Goal: Transaction & Acquisition: Download file/media

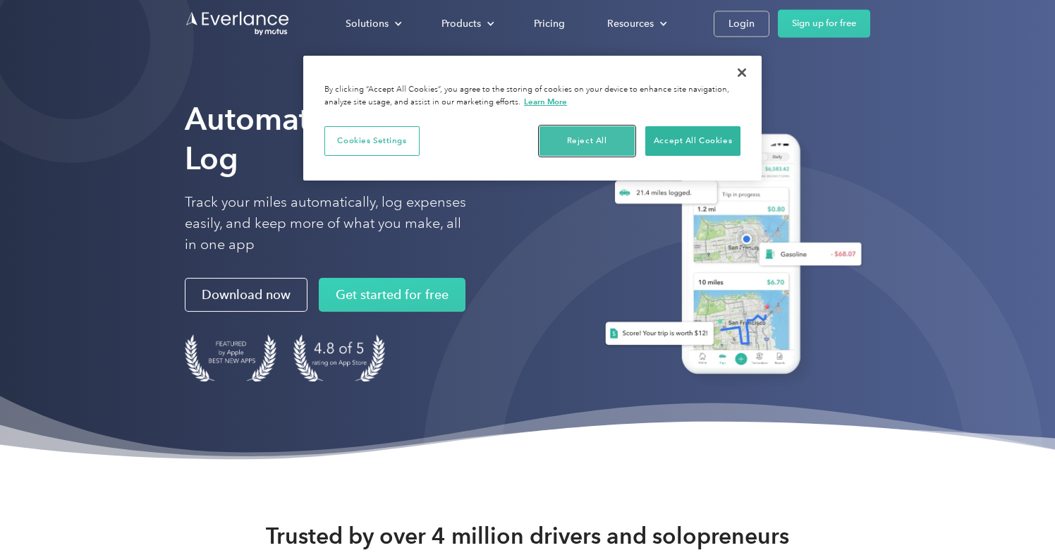
click at [589, 138] on button "Reject All" at bounding box center [587, 141] width 95 height 30
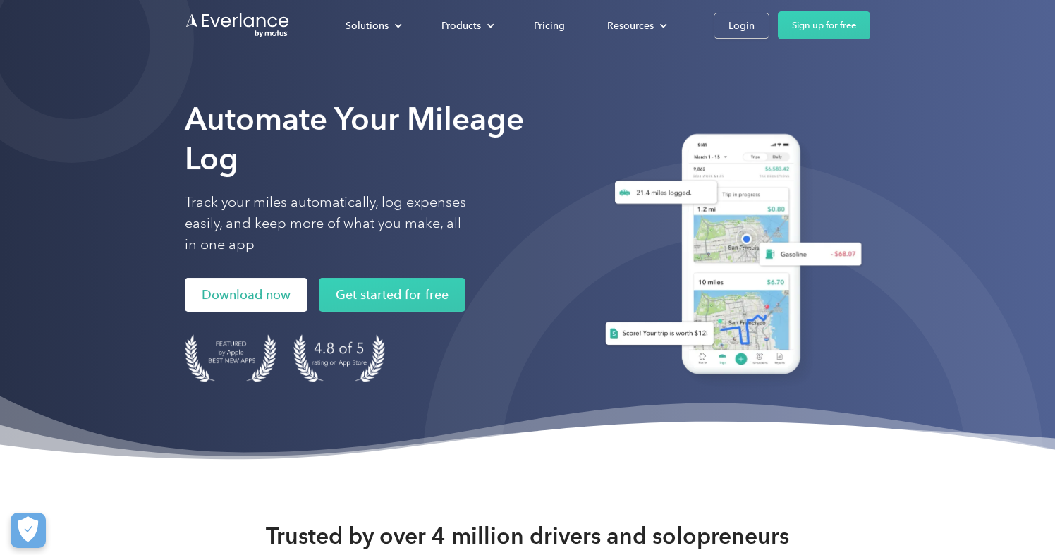
click at [238, 299] on link "Download now" at bounding box center [246, 295] width 123 height 34
